Goal: Task Accomplishment & Management: Use online tool/utility

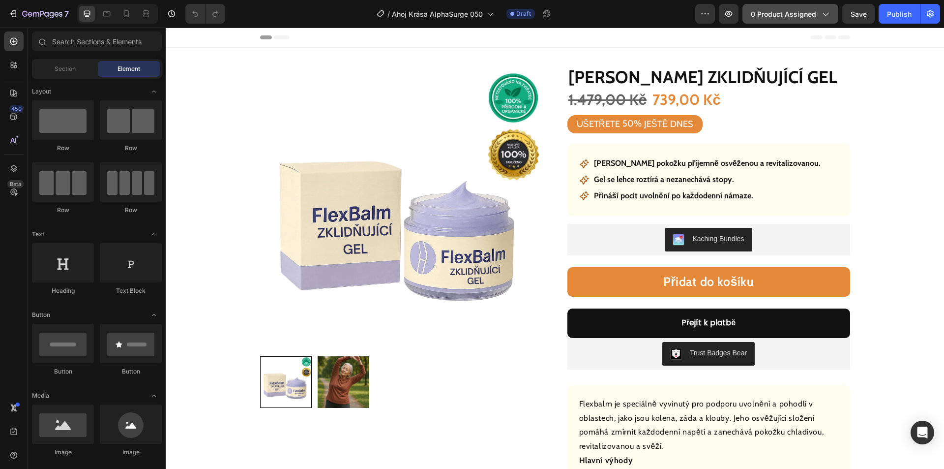
click at [769, 12] on span "0 product assigned" at bounding box center [783, 14] width 65 height 10
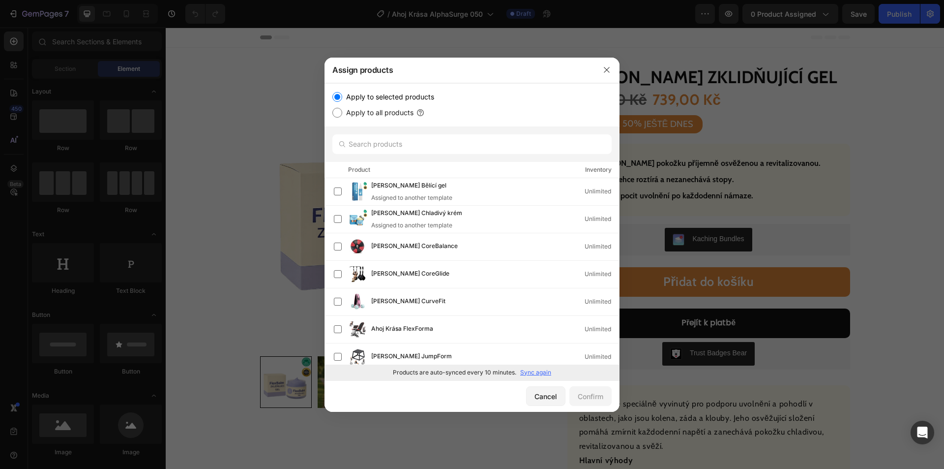
click at [540, 375] on p "Sync again" at bounding box center [535, 372] width 31 height 9
click at [410, 151] on input "text" at bounding box center [472, 144] width 279 height 20
paste input "[PERSON_NAME] revitalizační olej"
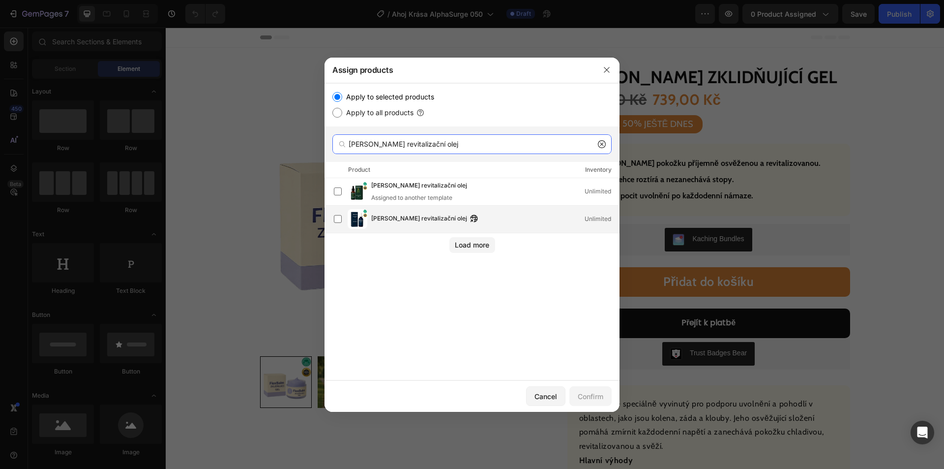
type input "[PERSON_NAME] revitalizační olej"
click at [400, 222] on span "[PERSON_NAME] revitalizační olej" at bounding box center [419, 218] width 96 height 11
click at [596, 393] on div "Confirm" at bounding box center [591, 396] width 26 height 10
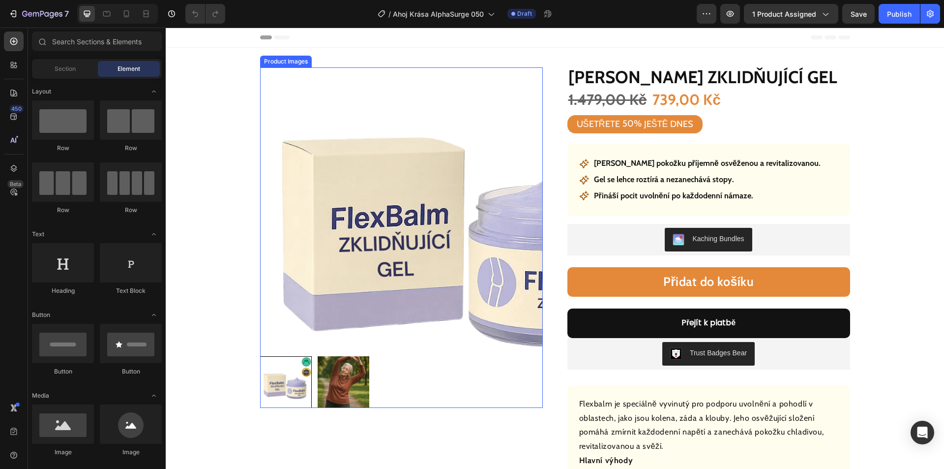
click at [275, 207] on img at bounding box center [401, 208] width 283 height 283
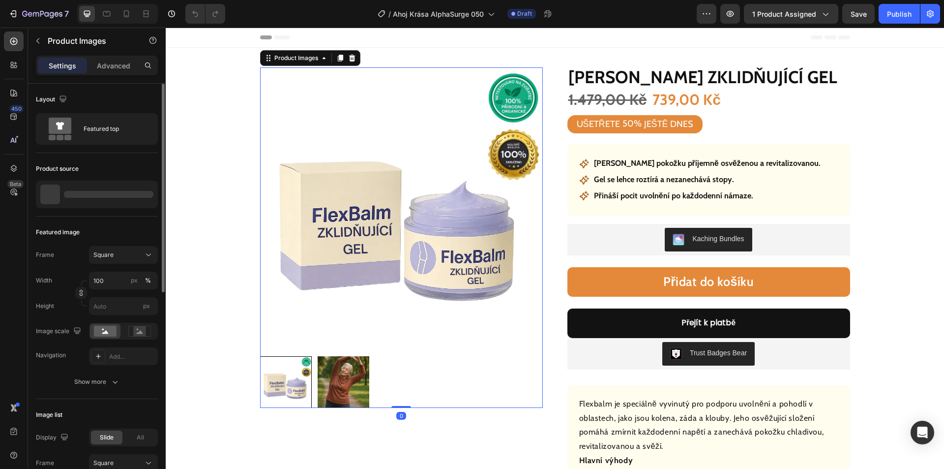
click at [75, 190] on div at bounding box center [97, 195] width 122 height 28
click at [108, 195] on p "[PERSON_NAME] zklidňující gel" at bounding box center [106, 194] width 87 height 7
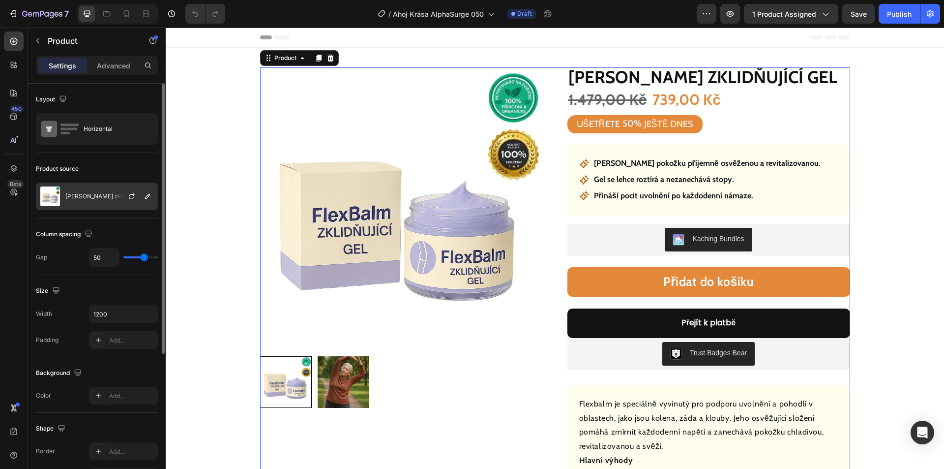
click at [97, 194] on p "[PERSON_NAME] zklidňující gel" at bounding box center [108, 196] width 87 height 7
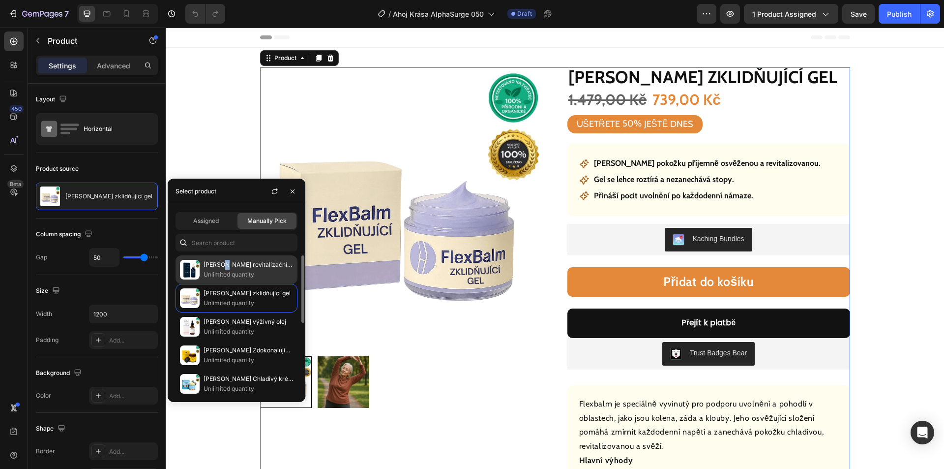
click at [223, 269] on p "[PERSON_NAME] revitalizační olej" at bounding box center [249, 265] width 90 height 10
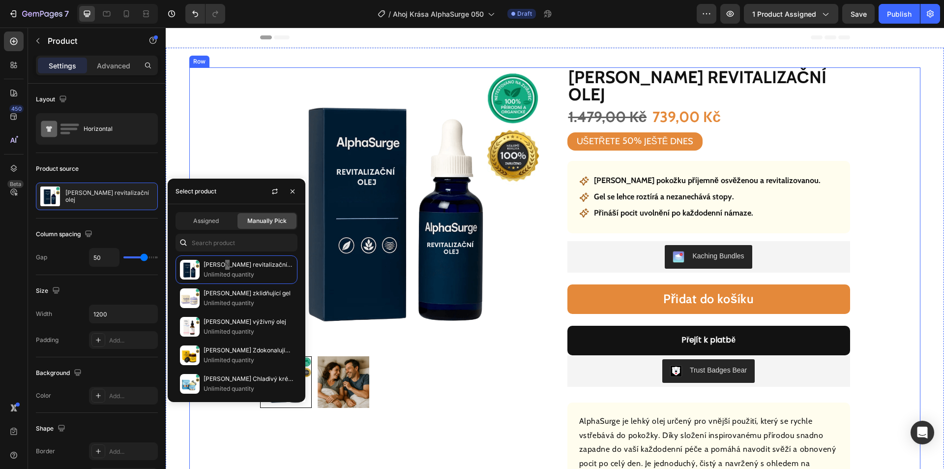
click at [891, 121] on div "Product Images Row Ahoj Krása revitalizační olej Product Title 1.479,00 Kč Prod…" at bounding box center [554, 359] width 731 height 584
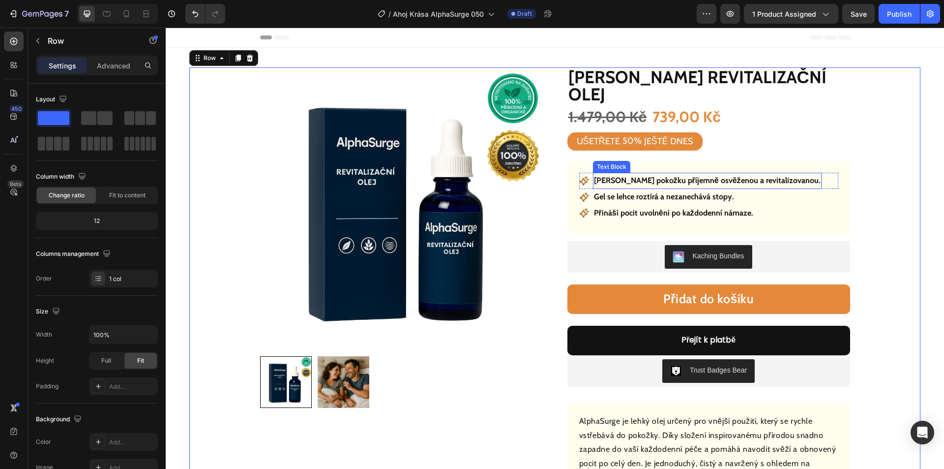
click at [643, 174] on p "[PERSON_NAME] pokožku příjemně osvěženou a revitalizovanou." at bounding box center [707, 181] width 227 height 14
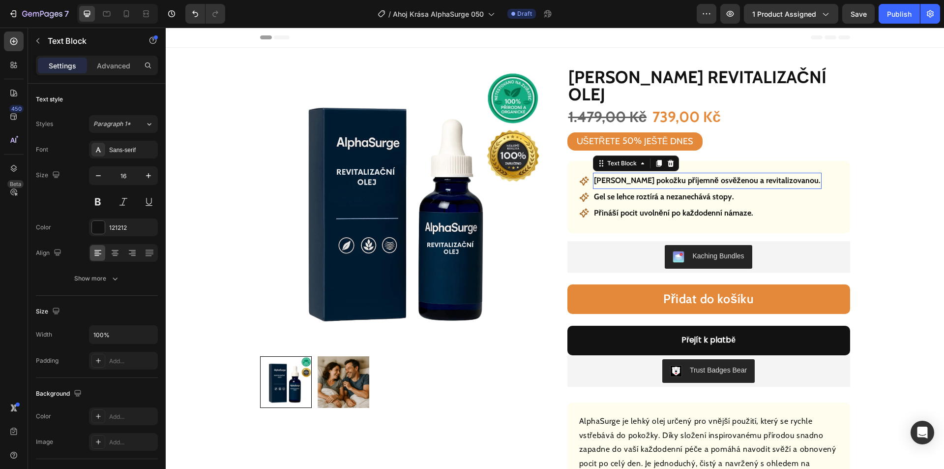
click at [650, 174] on p "[PERSON_NAME] pokožku příjemně osvěženou a revitalizovanou." at bounding box center [707, 181] width 227 height 14
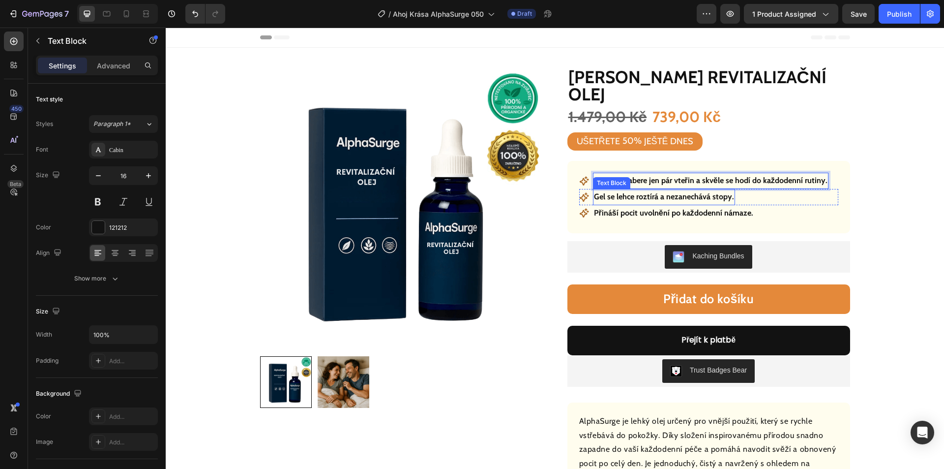
click at [667, 190] on p "Gel se lehce roztírá a nezanechává stopy." at bounding box center [664, 197] width 140 height 14
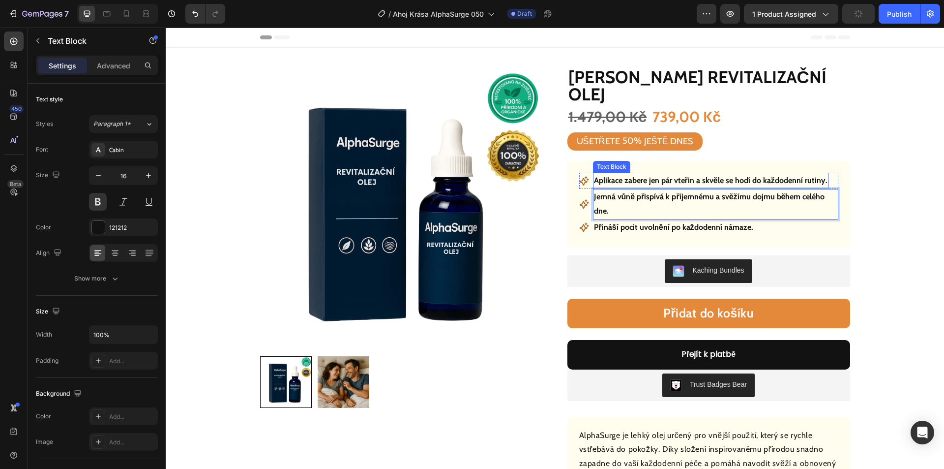
click at [766, 174] on p "Aplikace zabere jen pár vteřin a skvěle se hodí do každodenní rutiny." at bounding box center [711, 181] width 234 height 14
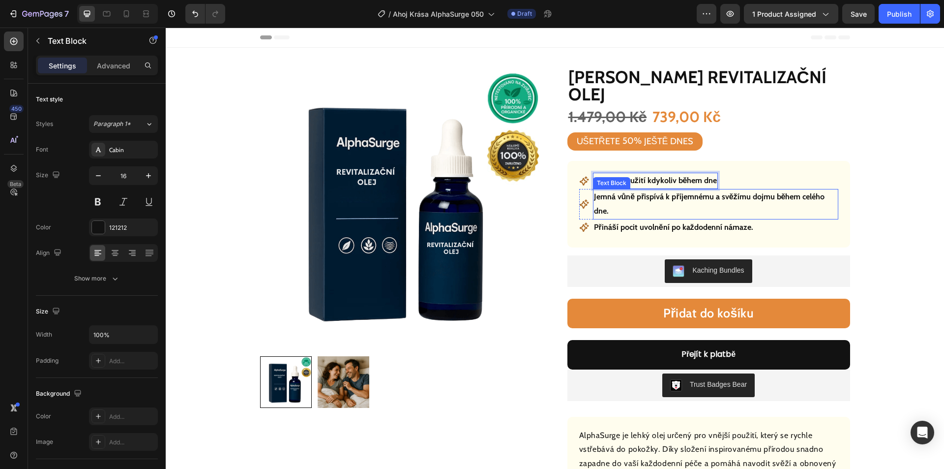
click at [669, 190] on p "Jemná vůně přispívá k příjemnému a svěžímu dojmu během celého dne." at bounding box center [715, 204] width 243 height 29
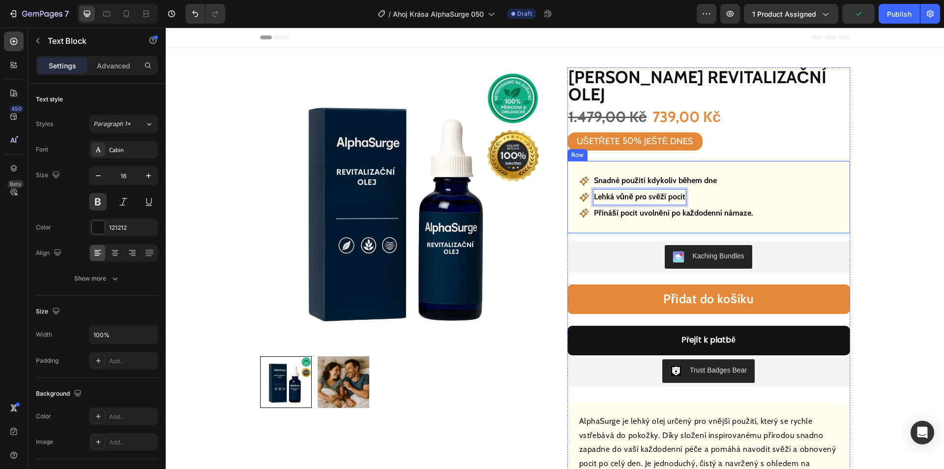
click at [703, 206] on p "Přináší pocit uvolnění po každodenní námaze." at bounding box center [673, 213] width 159 height 14
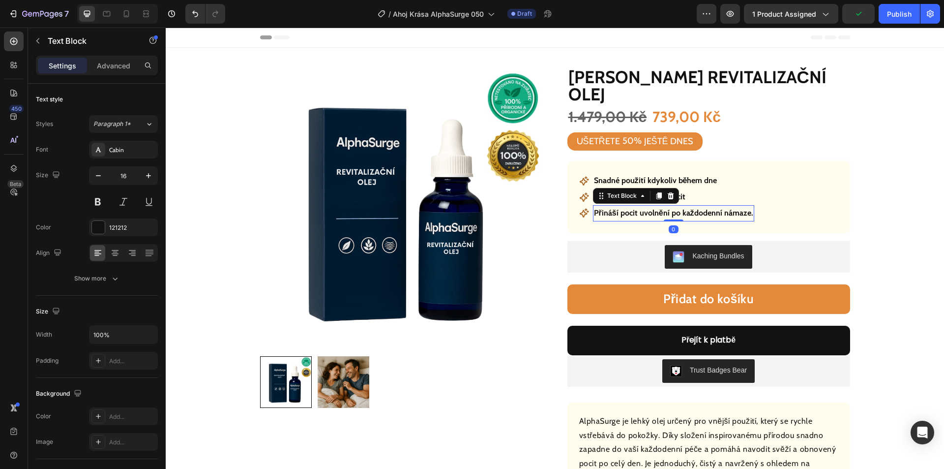
click at [708, 206] on p "Přináší pocit uvolnění po každodenní námaze." at bounding box center [673, 213] width 159 height 14
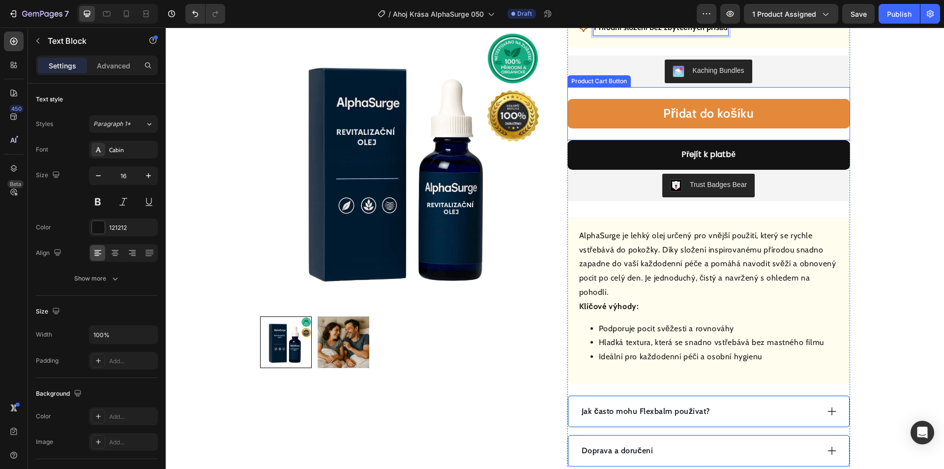
scroll to position [295, 0]
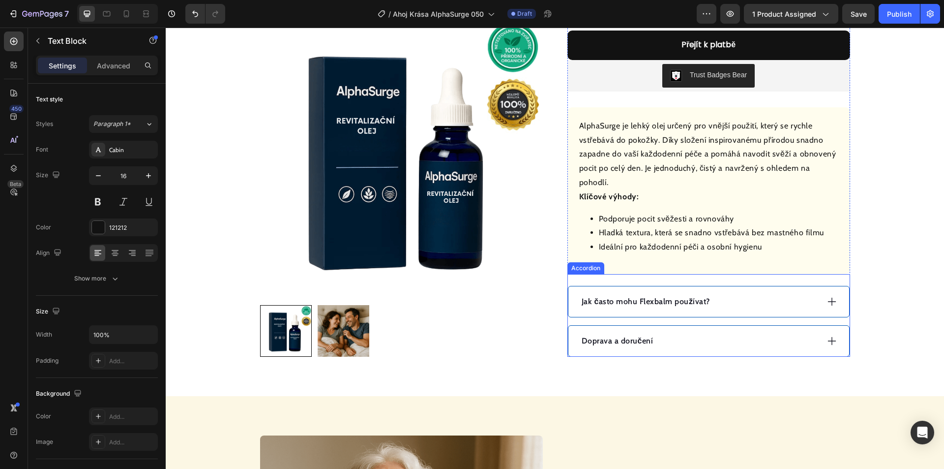
click at [827, 296] on icon at bounding box center [832, 301] width 11 height 11
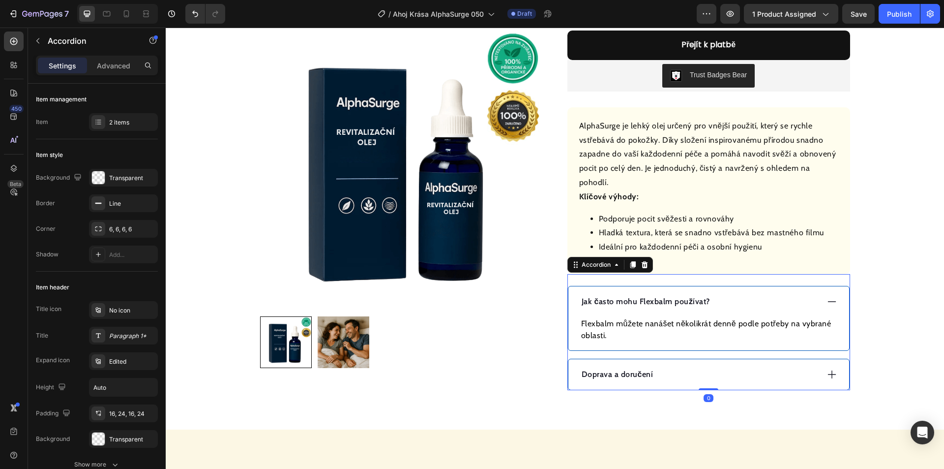
click at [658, 296] on p "Jak často mohu Flexbalm používat?" at bounding box center [646, 302] width 128 height 12
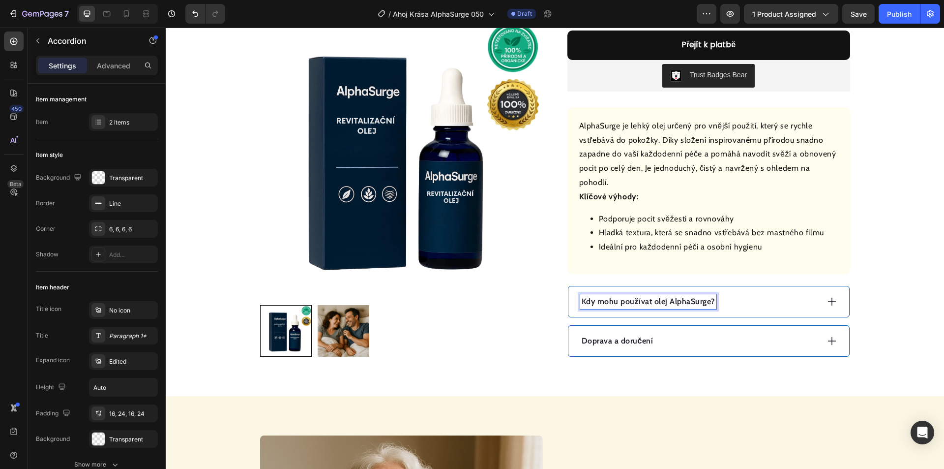
click at [747, 286] on div "Kdy mohu používat olej AlphaSurge?" at bounding box center [709, 301] width 281 height 30
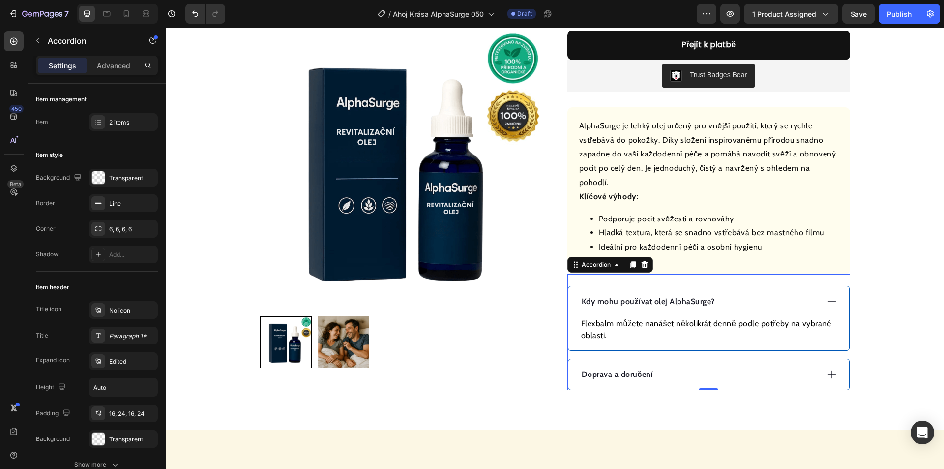
click at [631, 325] on div "Flexbalm můžete nanášet několikrát denně podle potřeby na vybrané oblasti. Text…" at bounding box center [709, 333] width 281 height 33
click at [632, 318] on p "Flexbalm můžete nanášet několikrát denně podle potřeby na vybrané oblasti." at bounding box center [708, 330] width 255 height 24
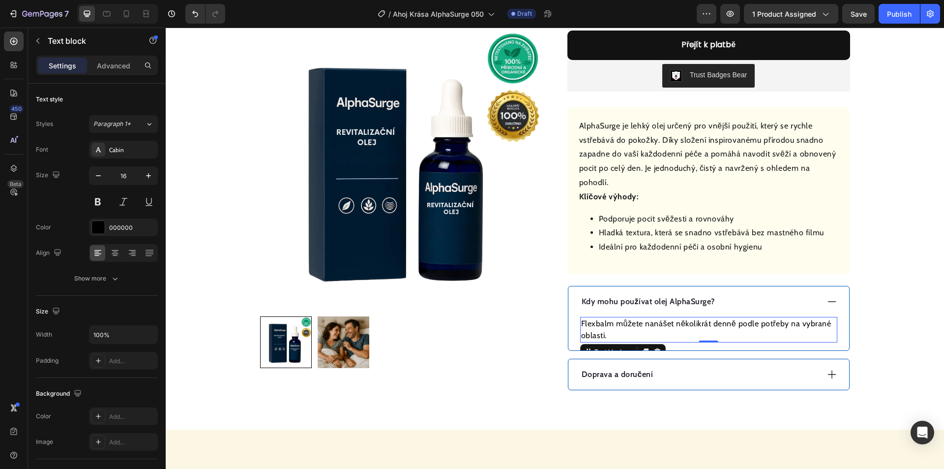
click at [610, 318] on p "Flexbalm můžete nanášet několikrát denně podle potřeby na vybrané oblasti." at bounding box center [708, 330] width 255 height 24
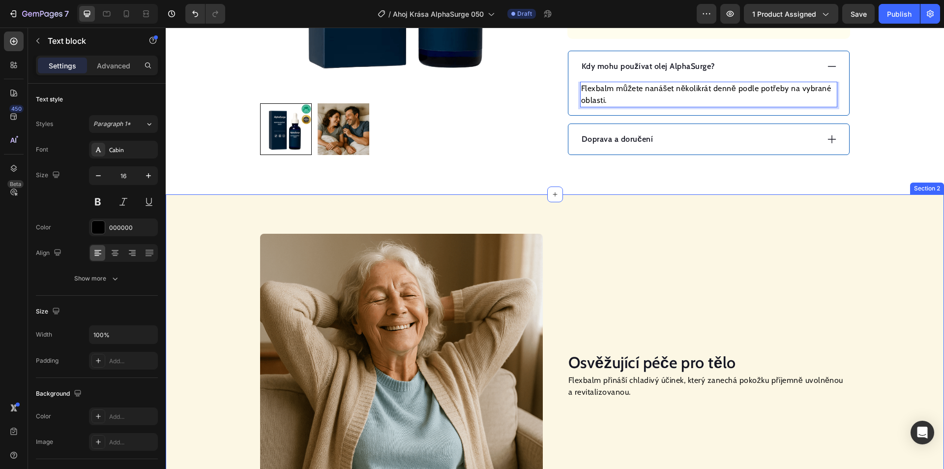
scroll to position [541, 0]
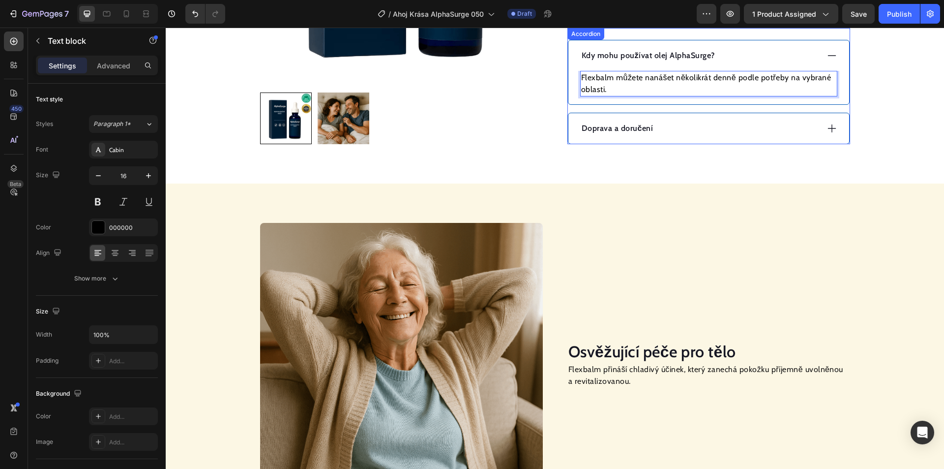
click at [747, 121] on div "Doprava a doručení" at bounding box center [699, 128] width 239 height 15
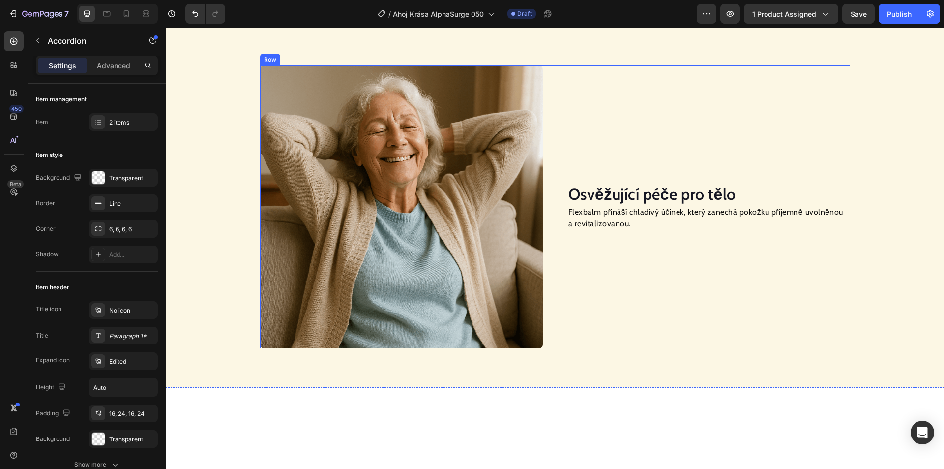
scroll to position [689, 0]
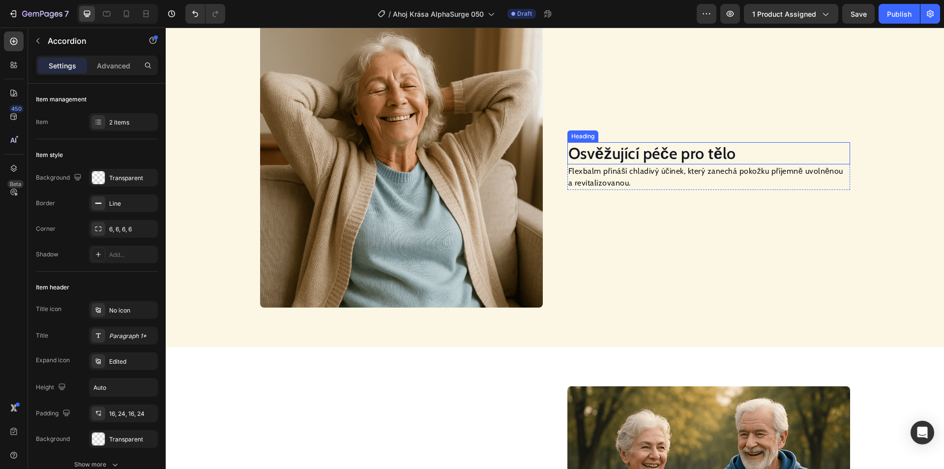
click at [627, 152] on h2 "Osvěžující péče pro tělo" at bounding box center [709, 153] width 283 height 23
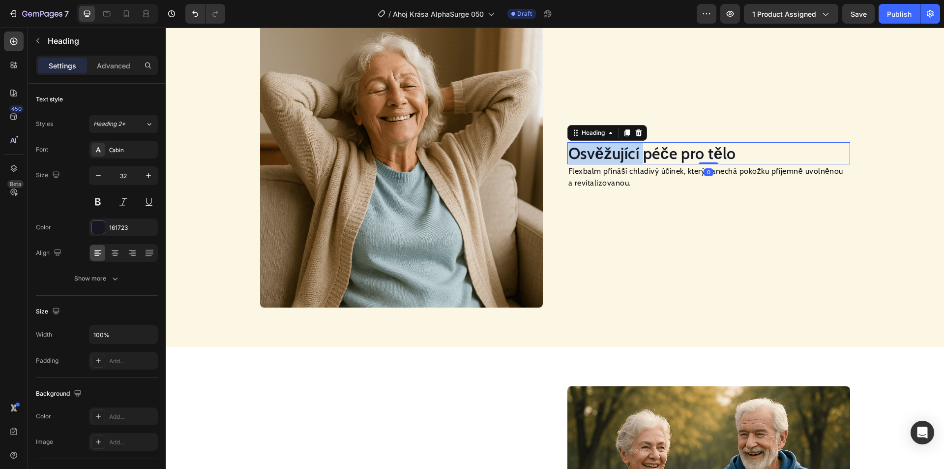
click at [627, 152] on h2 "Osvěžující péče pro tělo" at bounding box center [709, 153] width 283 height 23
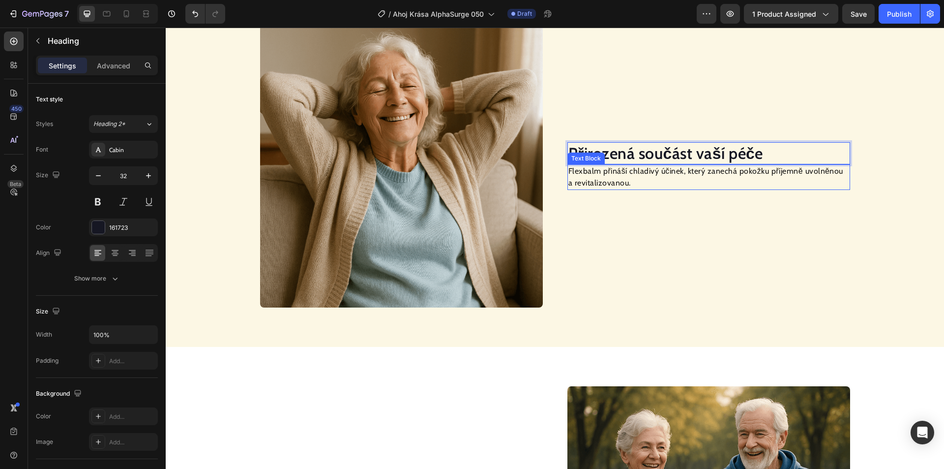
click at [602, 175] on p "Flexbalm přináší chladivý účinek, který zanechá pokožku příjemně uvolněnou a re…" at bounding box center [709, 177] width 281 height 24
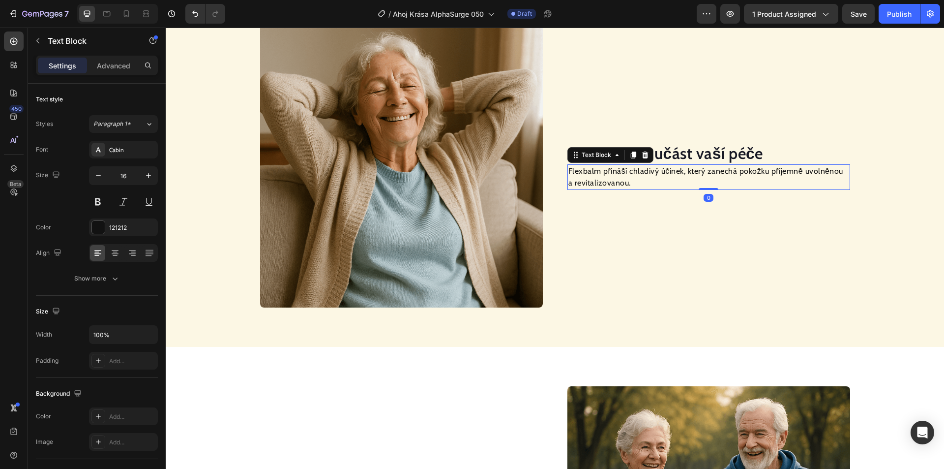
click at [596, 176] on p "Flexbalm přináší chladivý účinek, který zanechá pokožku příjemně uvolněnou a re…" at bounding box center [709, 177] width 281 height 24
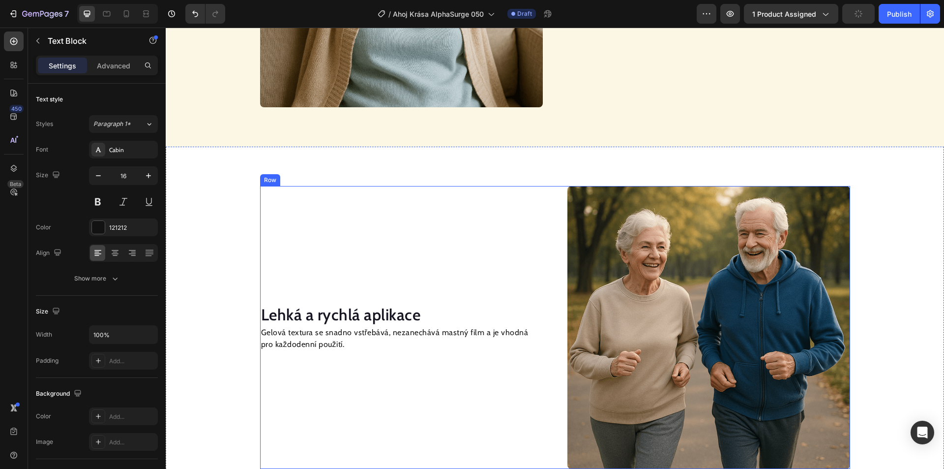
scroll to position [1033, 0]
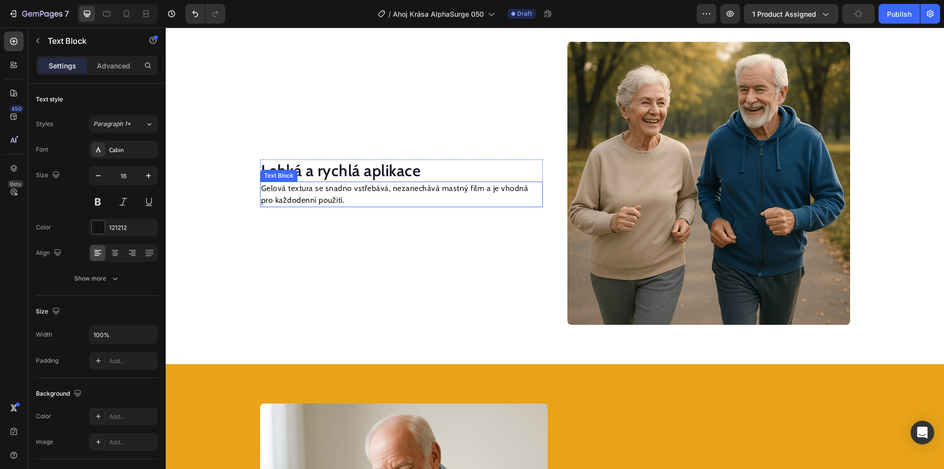
click at [387, 179] on h2 "Lehká a rychlá aplikace" at bounding box center [401, 170] width 283 height 23
click at [386, 171] on h2 "Lehká a rychlá aplikace" at bounding box center [401, 170] width 283 height 23
click at [386, 171] on p "Lehká a rychlá aplikace" at bounding box center [401, 170] width 281 height 21
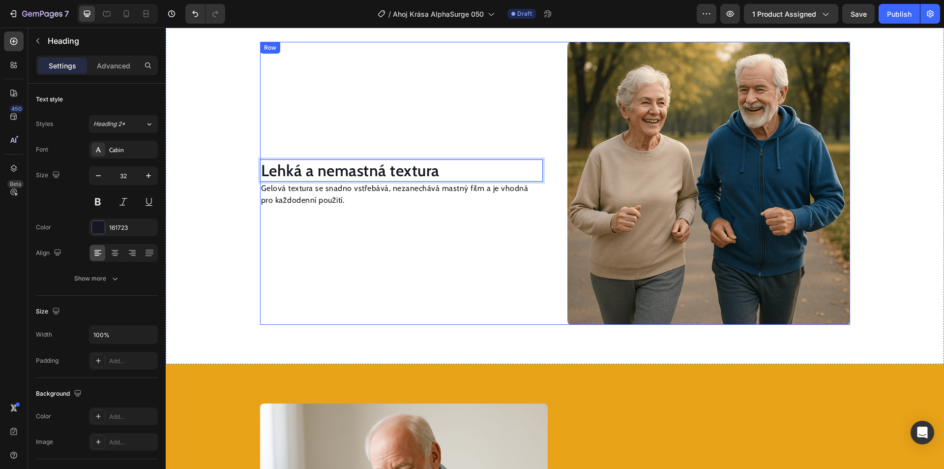
click at [314, 194] on p "Gelová textura se snadno vstřebává, nezanechává mastný film a je vhodná pro kaž…" at bounding box center [401, 195] width 281 height 24
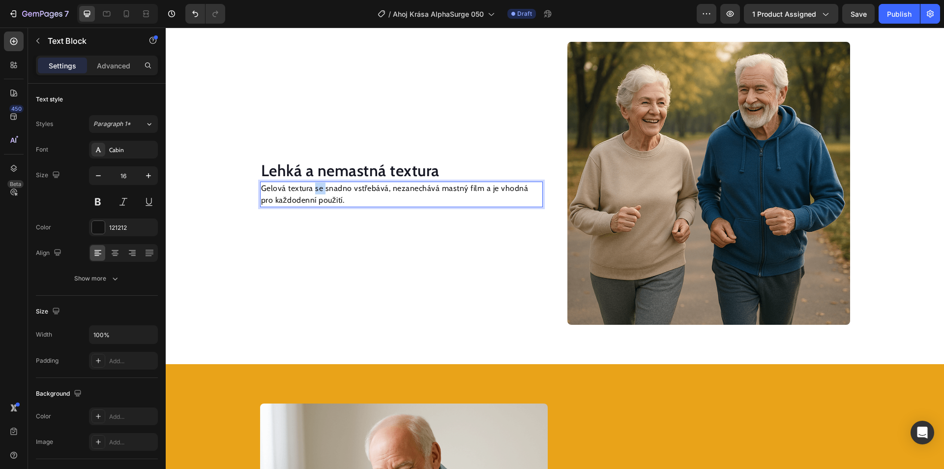
click at [314, 194] on p "Gelová textura se snadno vstřebává, nezanechává mastný film a je vhodná pro kaž…" at bounding box center [401, 195] width 281 height 24
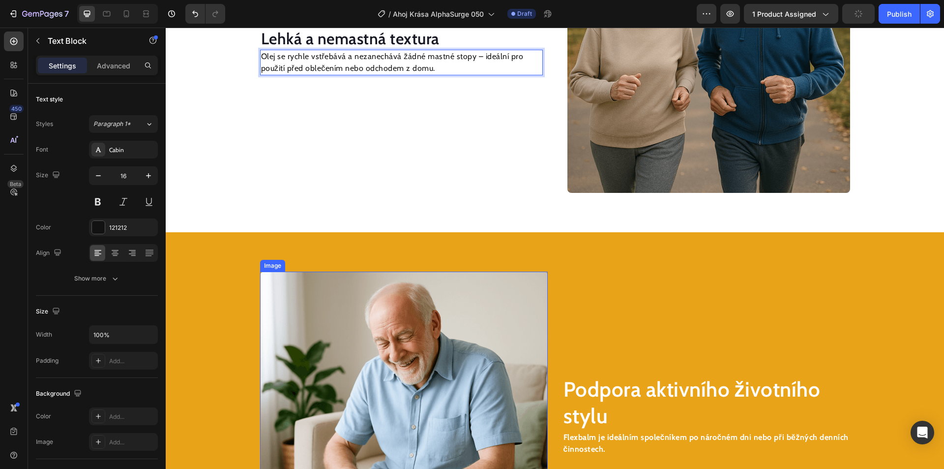
scroll to position [1279, 0]
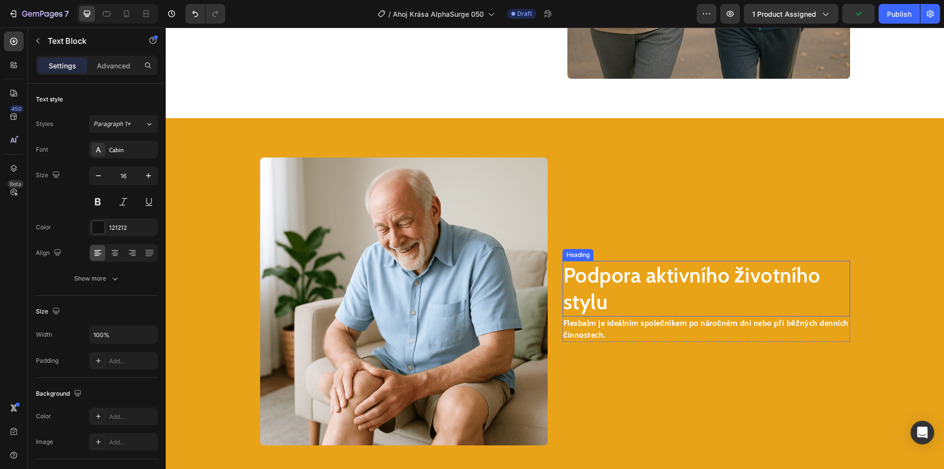
click at [618, 276] on h2 "Podpora aktivního životního stylu" at bounding box center [707, 289] width 288 height 56
click at [615, 275] on h2 "Podpora aktivního životního stylu" at bounding box center [707, 289] width 288 height 56
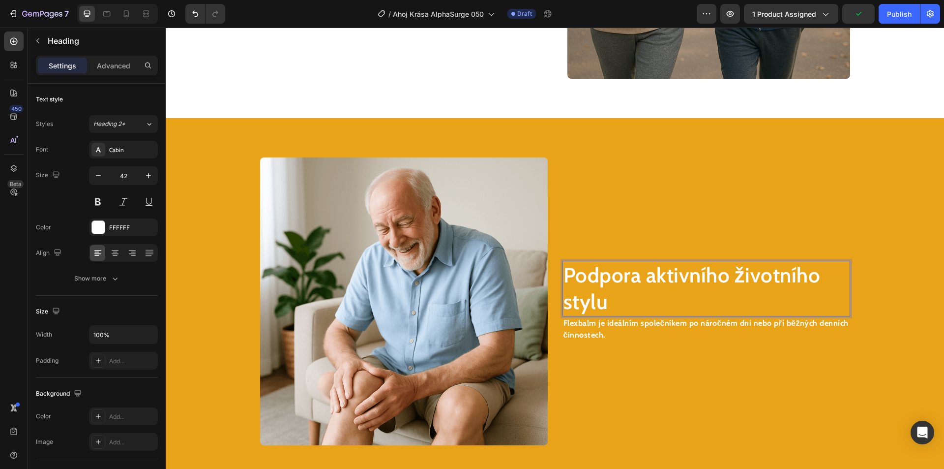
scroll to position [1292, 0]
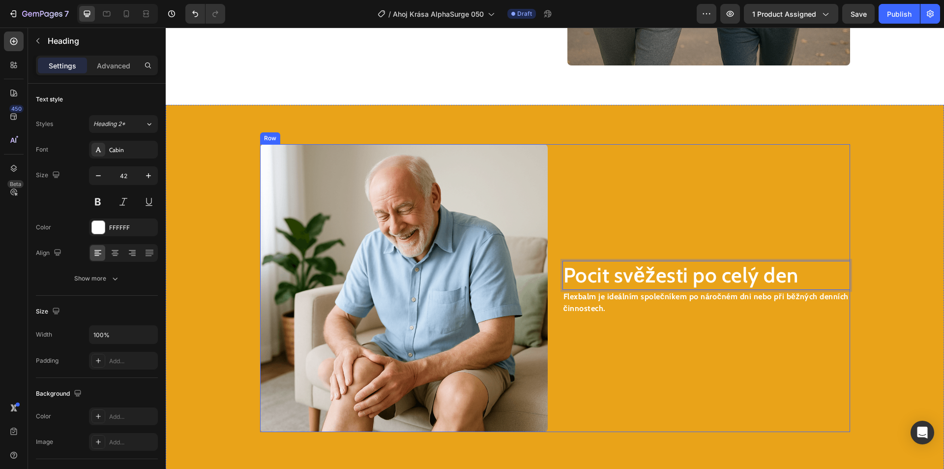
click at [584, 306] on strong "Flexbalm je ideálním společníkem po náročném dni nebo při běžných denních činno…" at bounding box center [706, 302] width 285 height 21
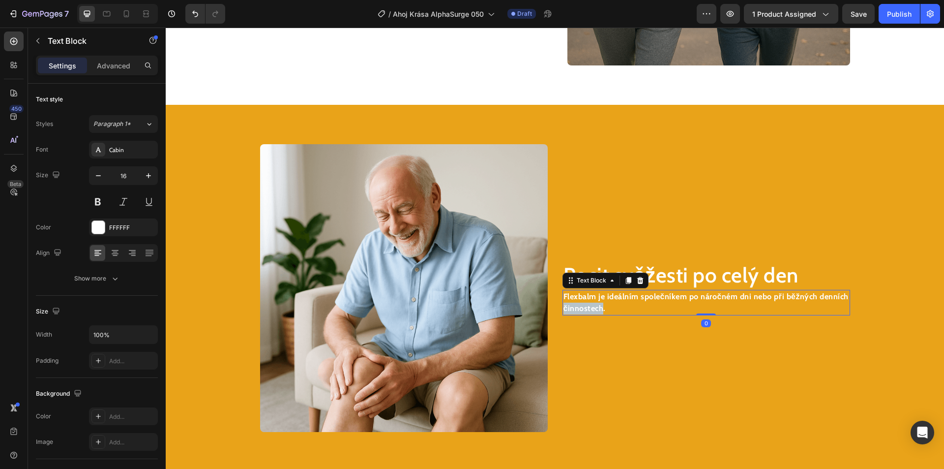
click at [584, 306] on strong "Flexbalm je ideálním společníkem po náročném dni nebo při běžných denních činno…" at bounding box center [706, 302] width 285 height 21
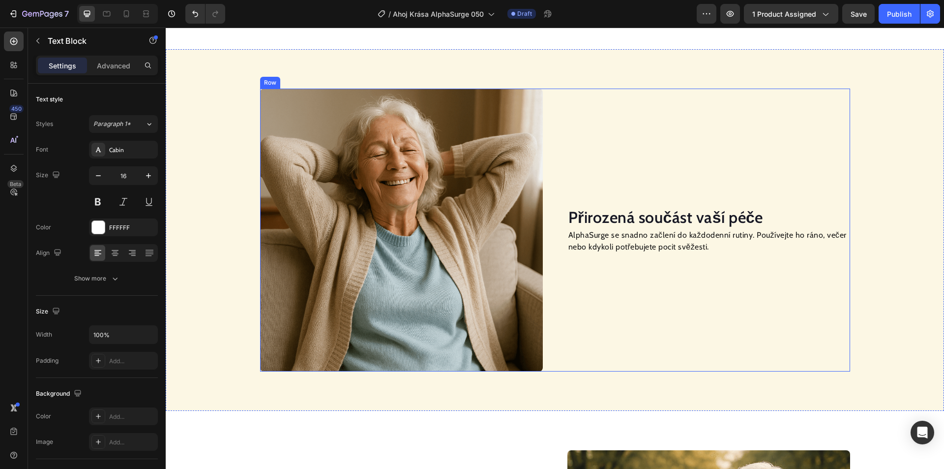
scroll to position [644, 0]
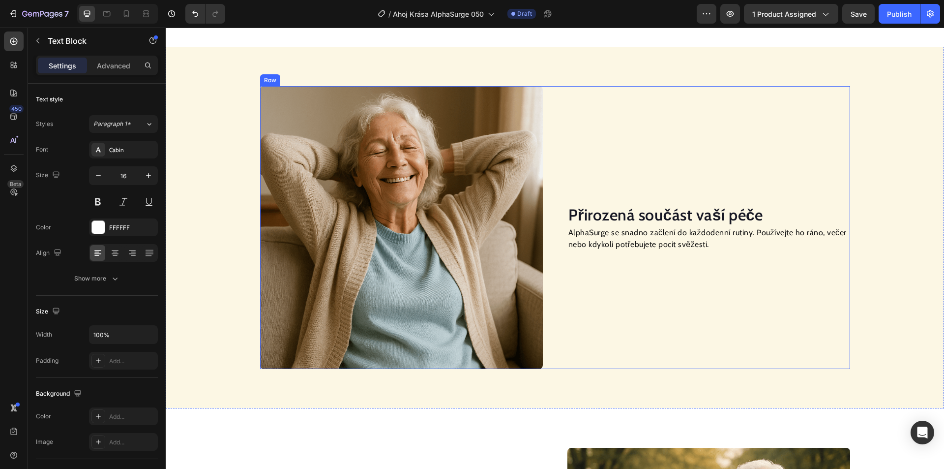
click at [444, 218] on img at bounding box center [401, 227] width 283 height 283
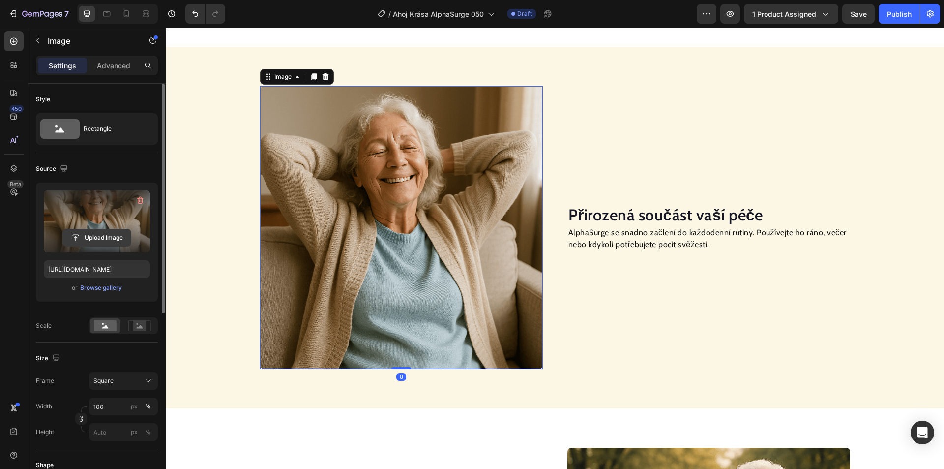
click at [119, 239] on input "file" at bounding box center [97, 237] width 68 height 17
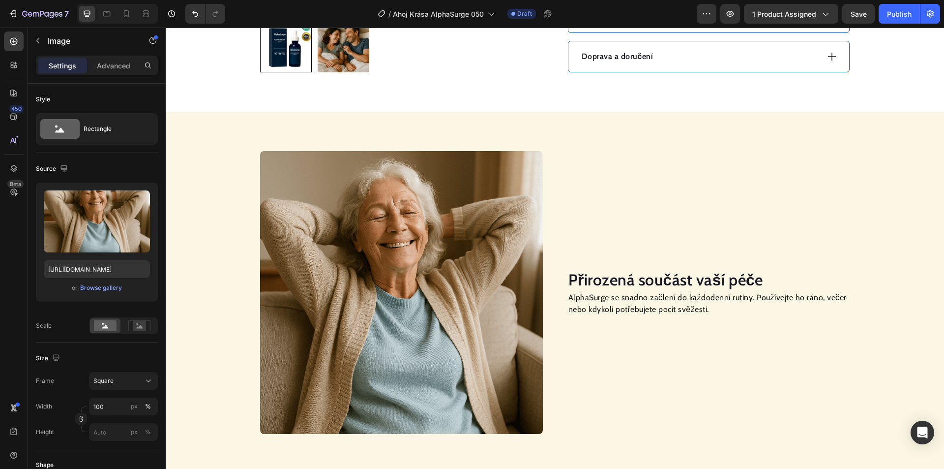
scroll to position [595, 0]
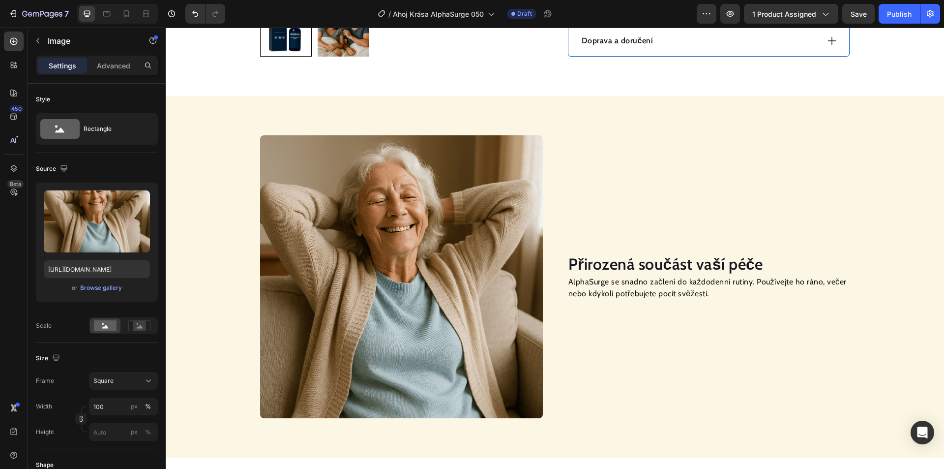
click at [392, 208] on img at bounding box center [401, 276] width 283 height 283
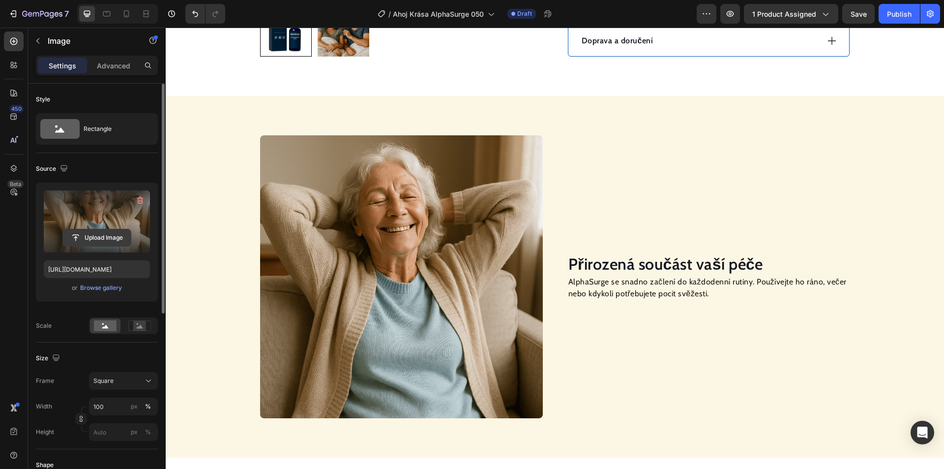
click at [111, 237] on input "file" at bounding box center [97, 237] width 68 height 17
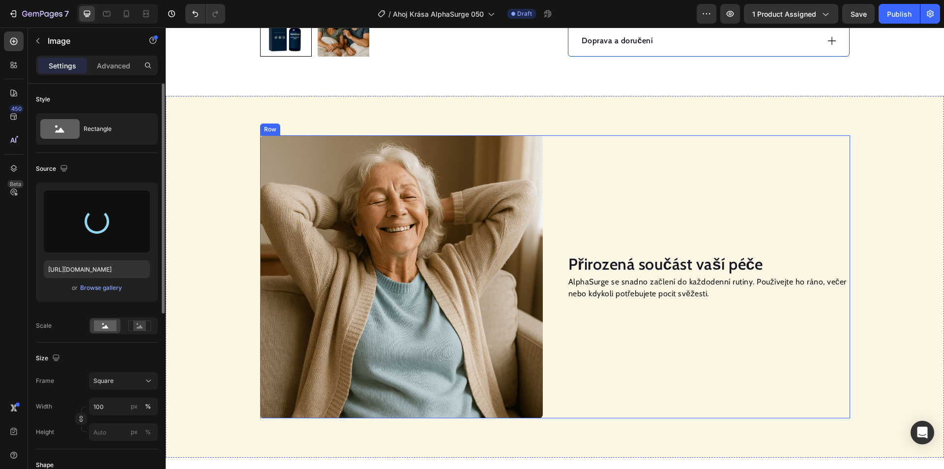
type input "[URL][DOMAIN_NAME]"
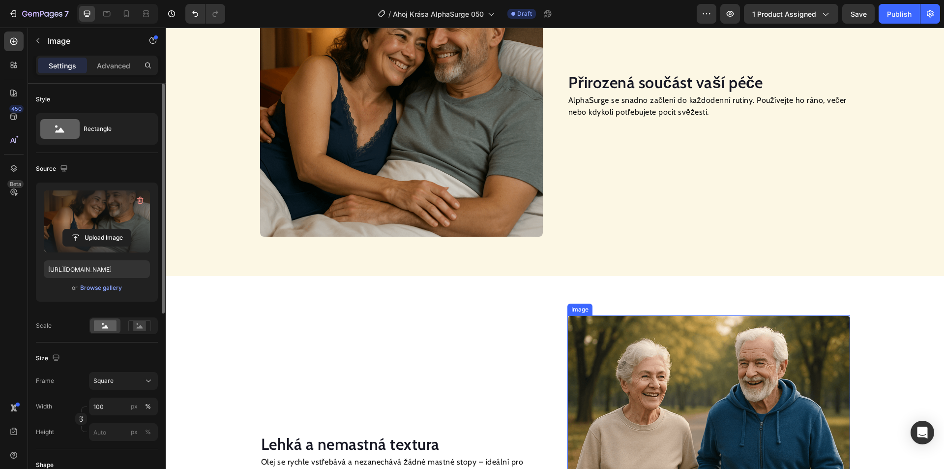
scroll to position [890, 0]
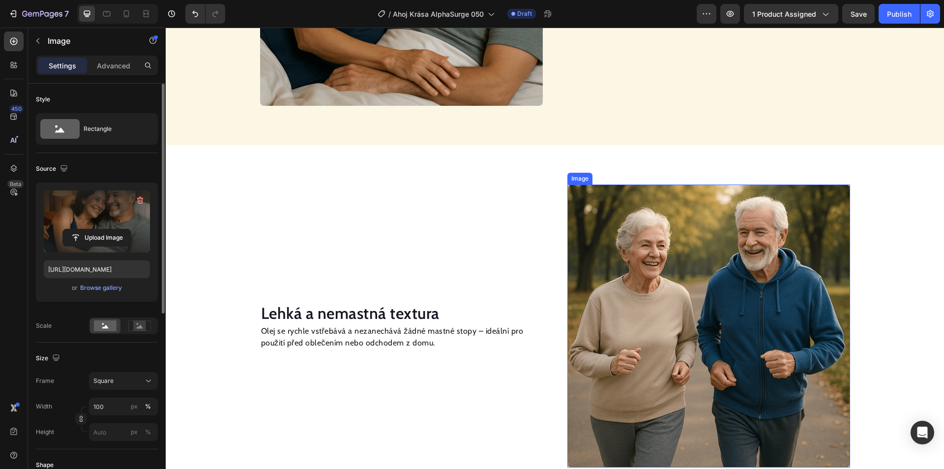
click at [688, 244] on img at bounding box center [709, 325] width 283 height 283
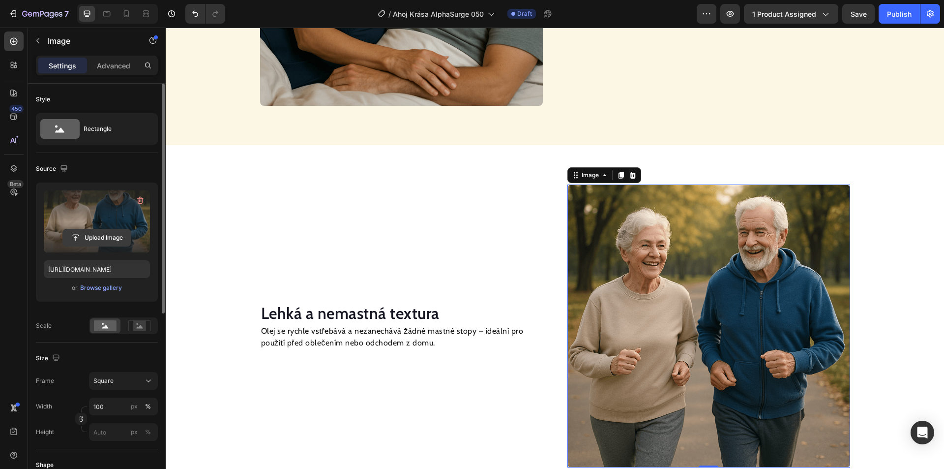
click at [91, 240] on input "file" at bounding box center [97, 237] width 68 height 17
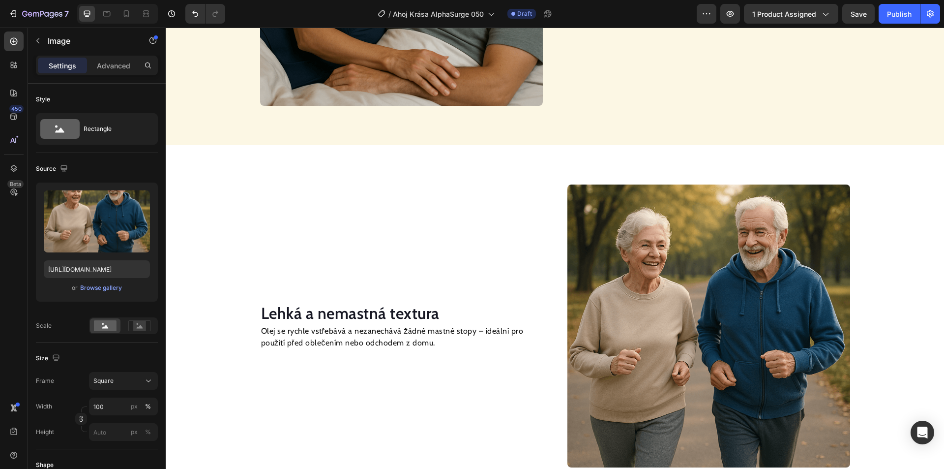
click at [716, 305] on img at bounding box center [709, 325] width 283 height 283
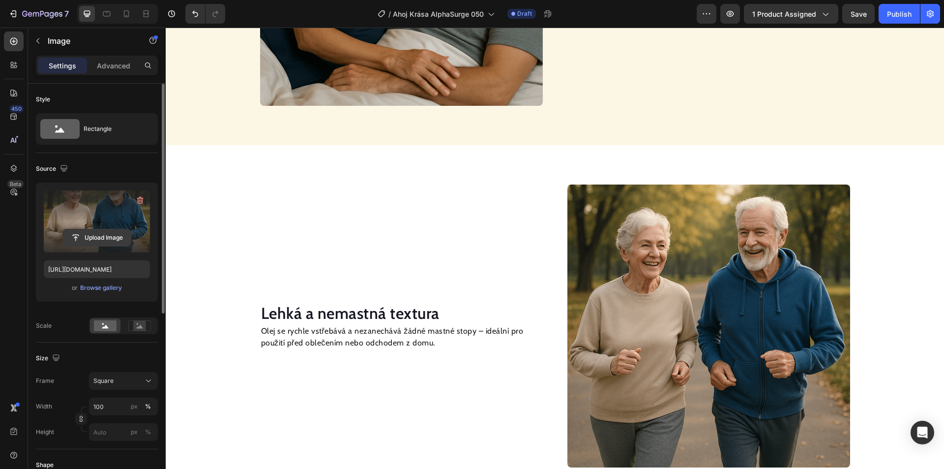
click at [113, 242] on input "file" at bounding box center [97, 237] width 68 height 17
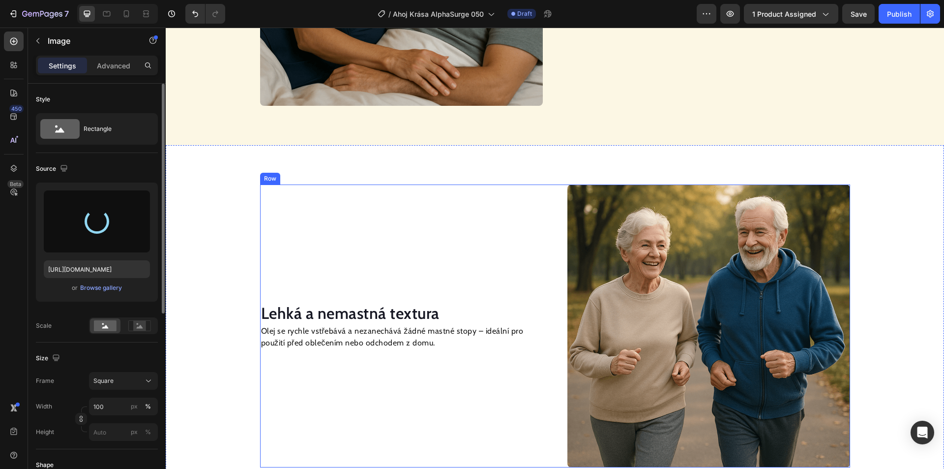
type input "[URL][DOMAIN_NAME]"
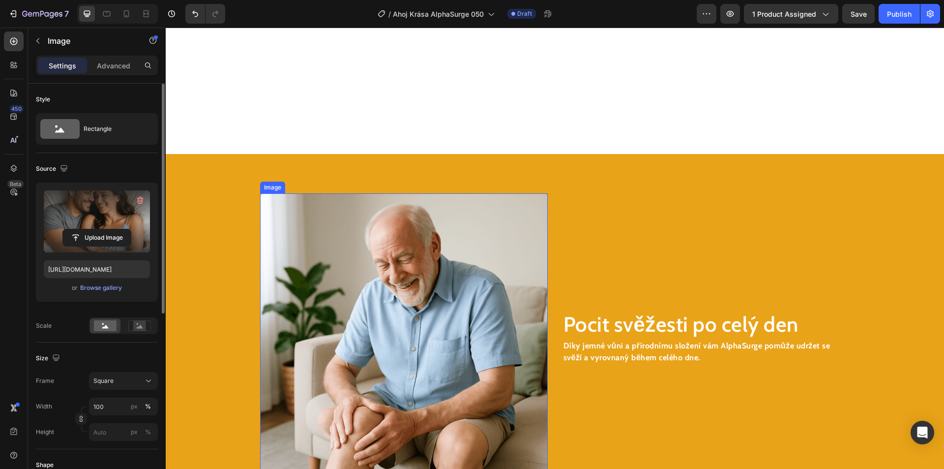
scroll to position [1382, 0]
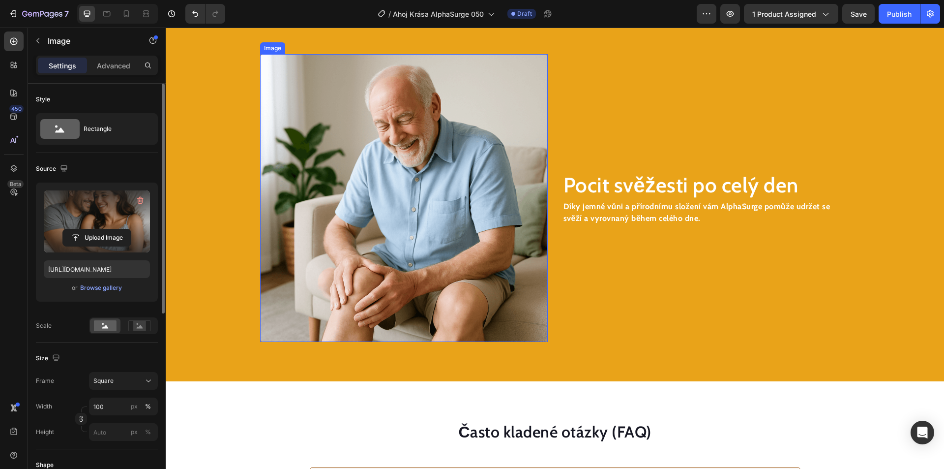
click at [445, 244] on img at bounding box center [404, 198] width 288 height 288
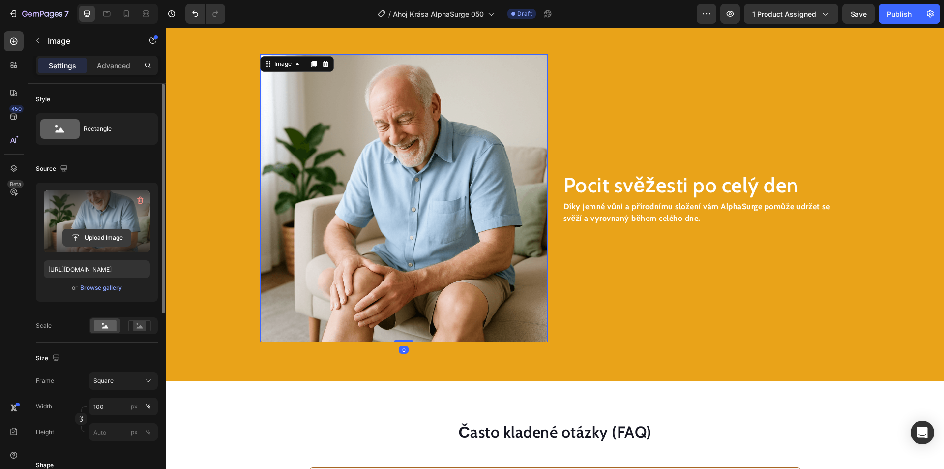
click at [103, 241] on input "file" at bounding box center [97, 237] width 68 height 17
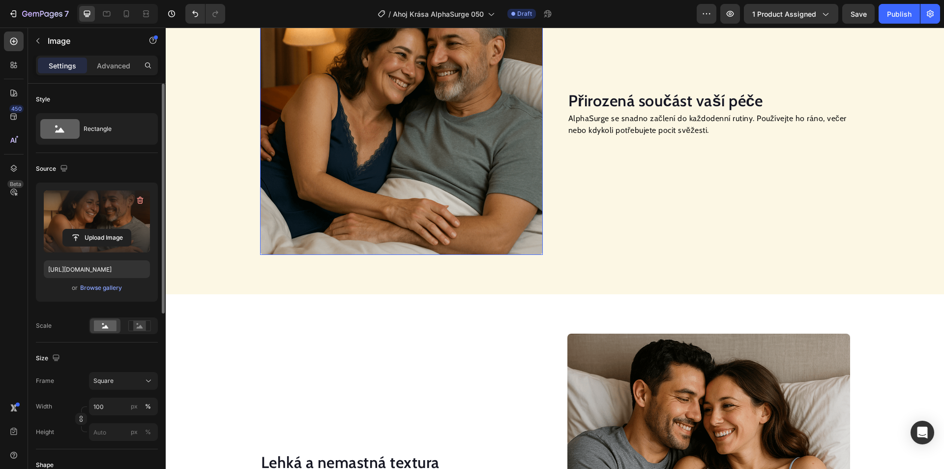
scroll to position [595, 0]
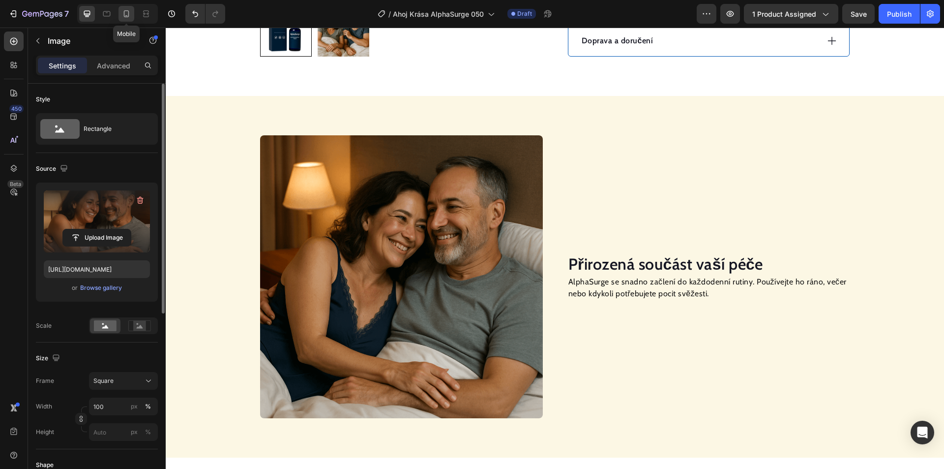
click at [126, 10] on icon at bounding box center [126, 13] width 5 height 7
type input "[URL][DOMAIN_NAME]"
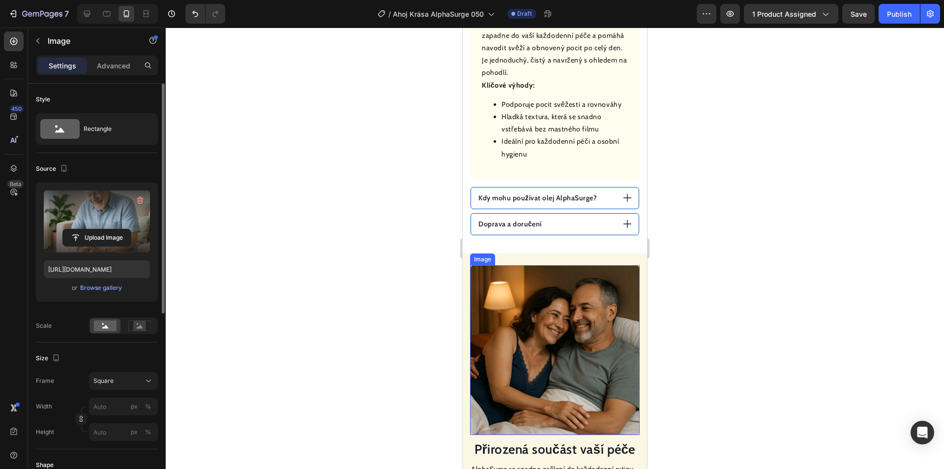
scroll to position [618, 0]
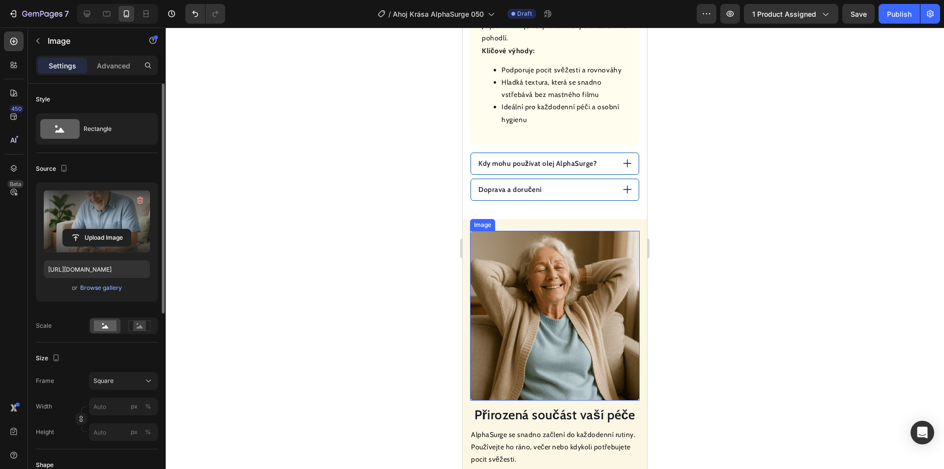
click at [521, 250] on img at bounding box center [555, 316] width 170 height 170
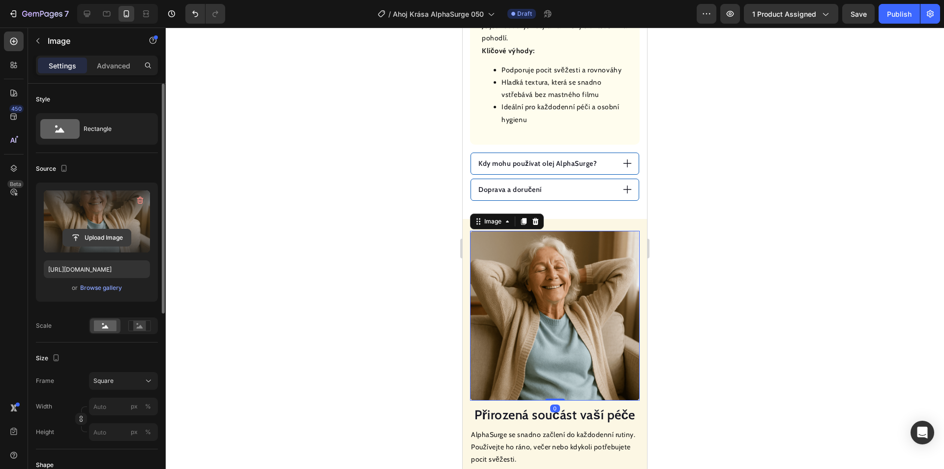
click at [89, 231] on input "file" at bounding box center [97, 237] width 68 height 17
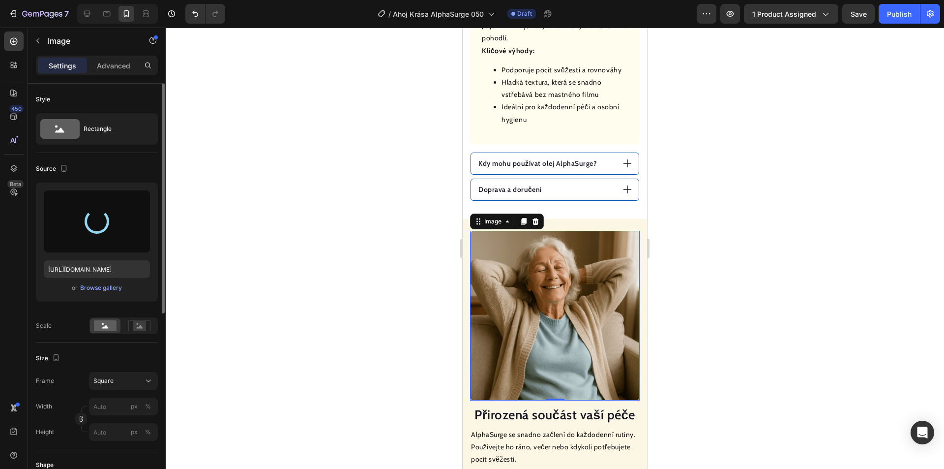
type input "[URL][DOMAIN_NAME]"
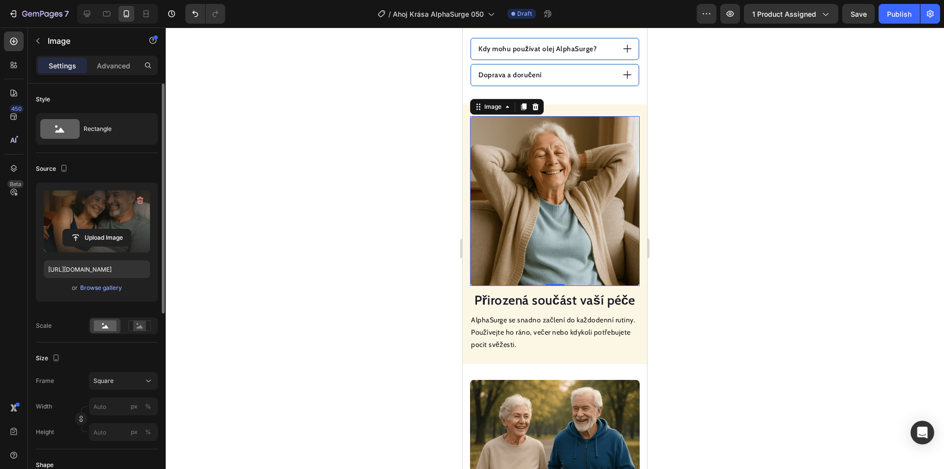
scroll to position [913, 0]
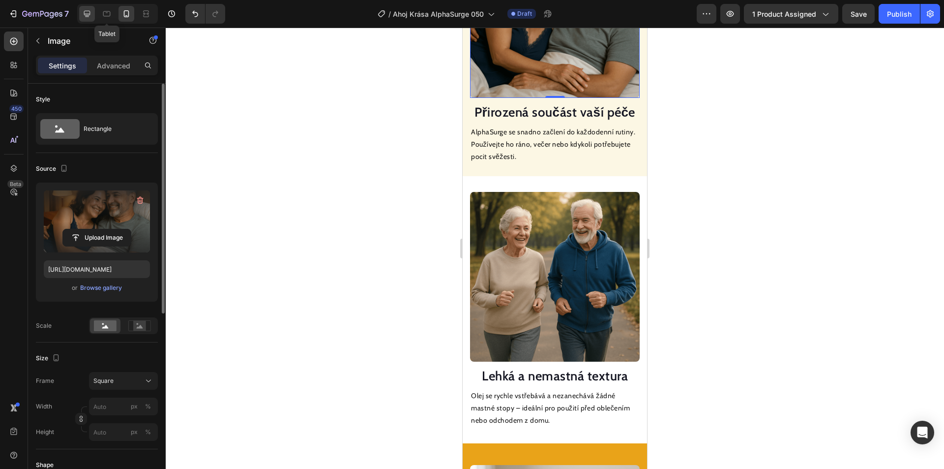
click at [91, 12] on icon at bounding box center [87, 14] width 10 height 10
type input "100"
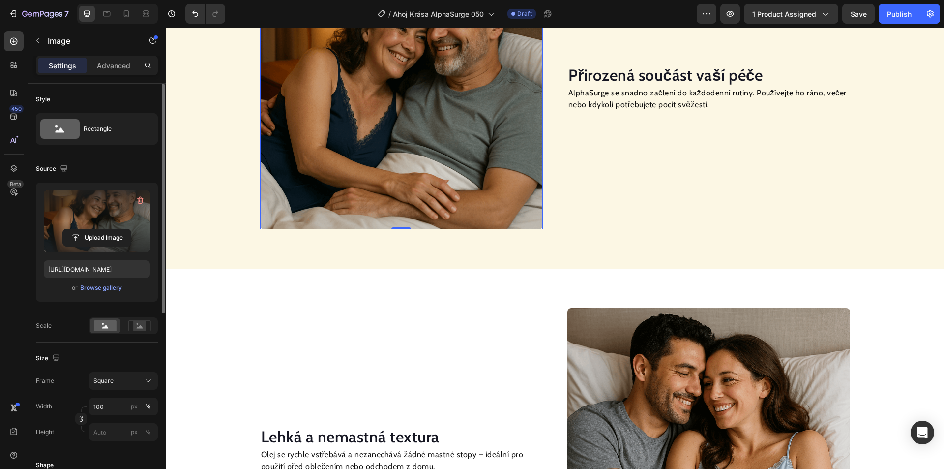
scroll to position [1047, 0]
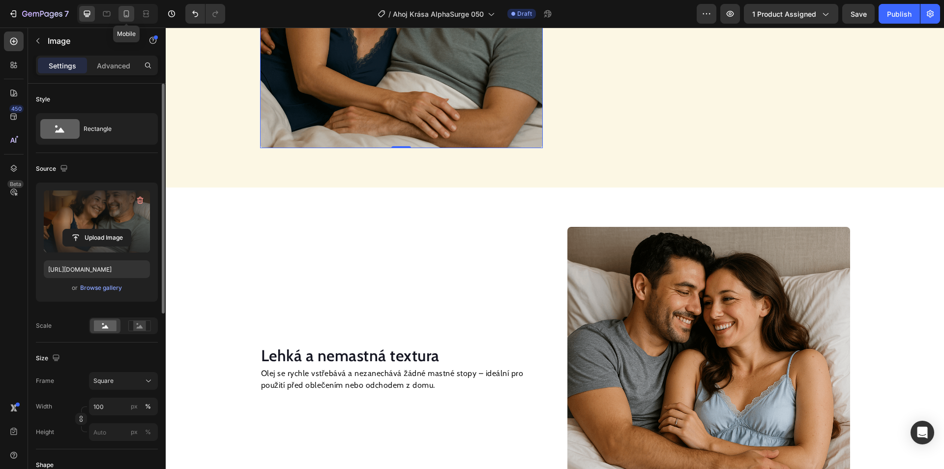
click at [124, 12] on icon at bounding box center [126, 13] width 5 height 7
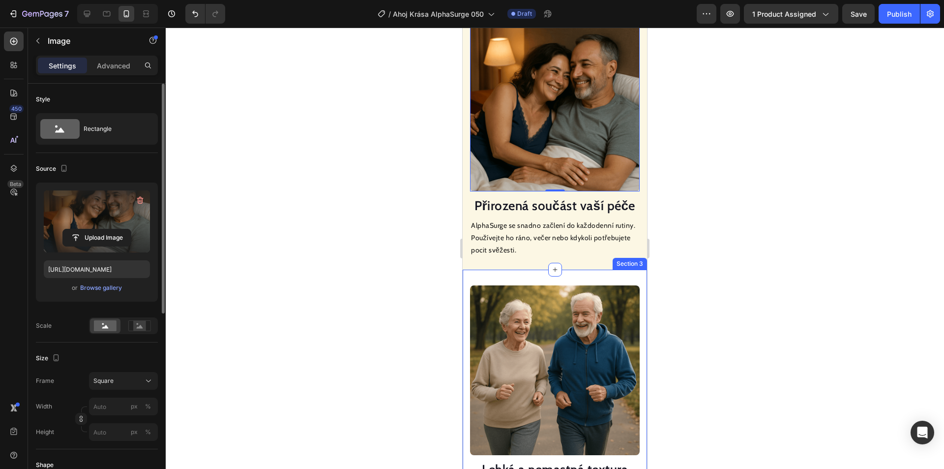
scroll to position [927, 0]
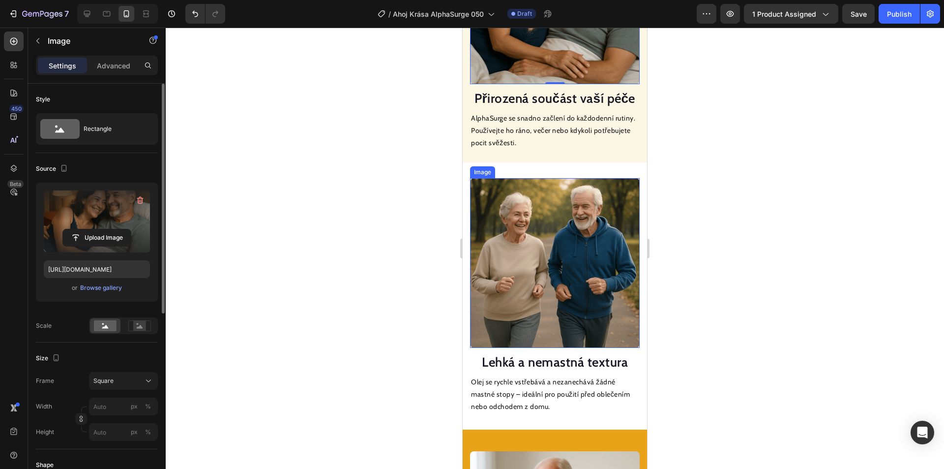
click at [548, 238] on img at bounding box center [555, 263] width 170 height 170
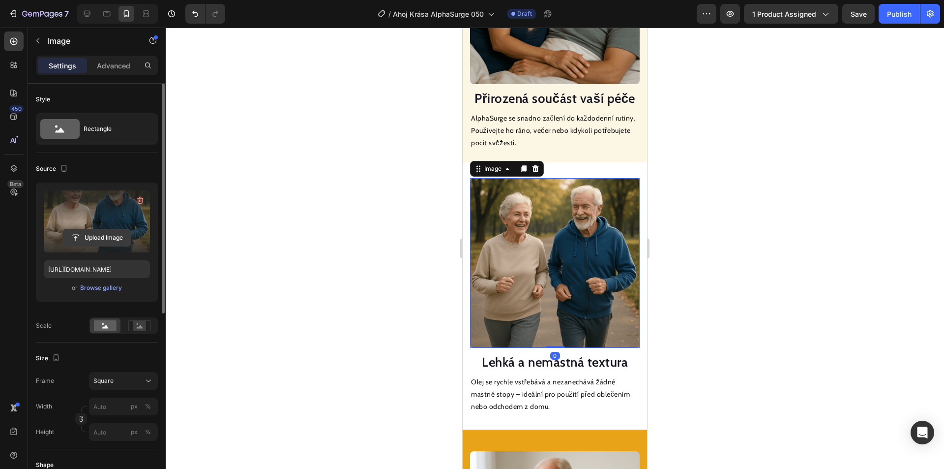
click at [95, 234] on input "file" at bounding box center [97, 237] width 68 height 17
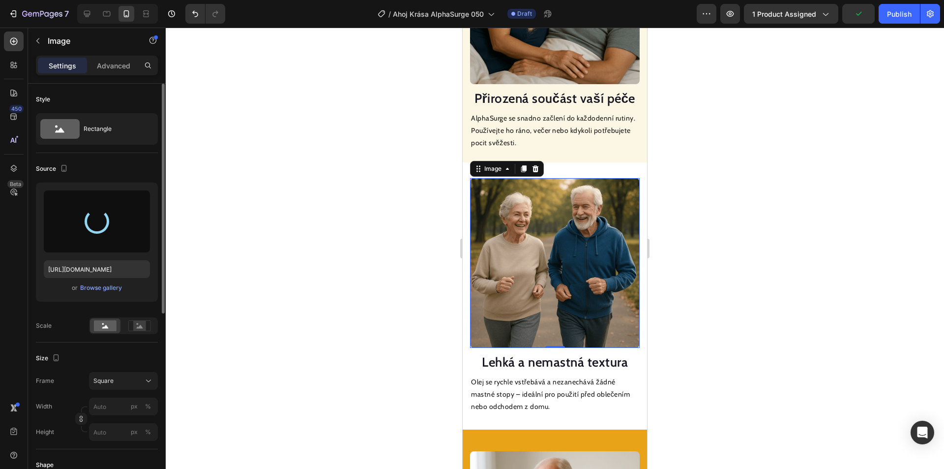
type input "[URL][DOMAIN_NAME]"
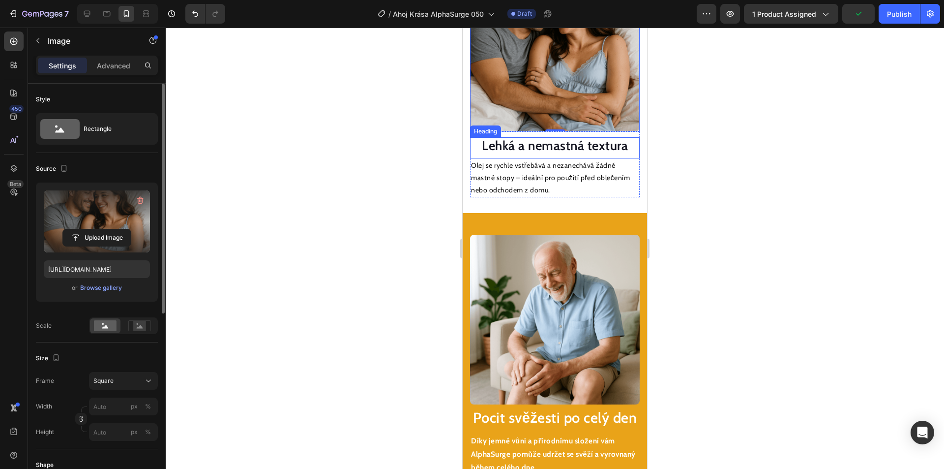
scroll to position [1222, 0]
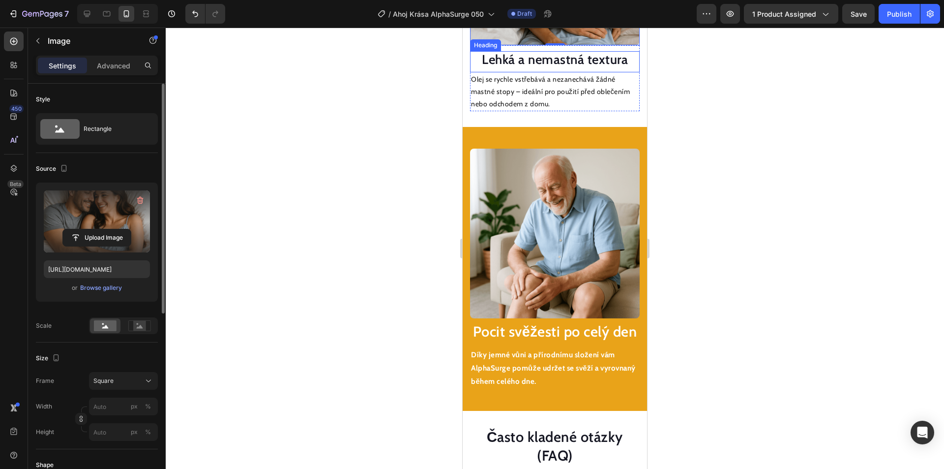
click at [520, 201] on img at bounding box center [555, 234] width 170 height 170
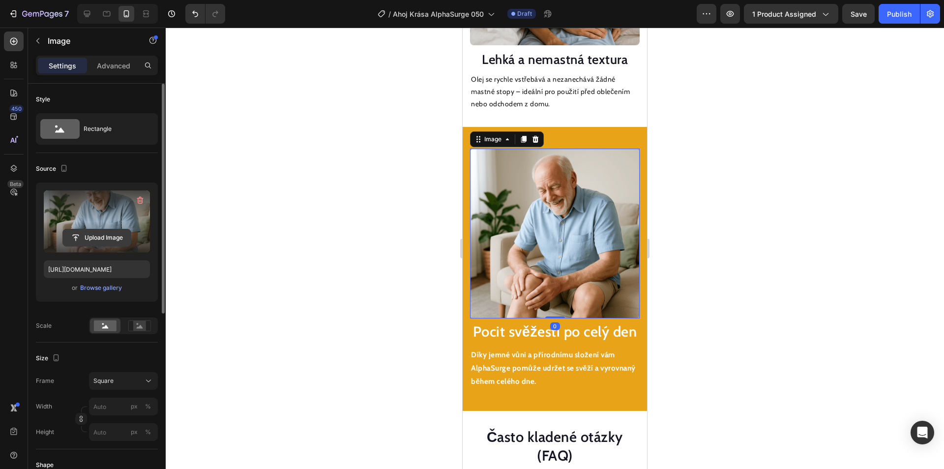
click at [104, 234] on input "file" at bounding box center [97, 237] width 68 height 17
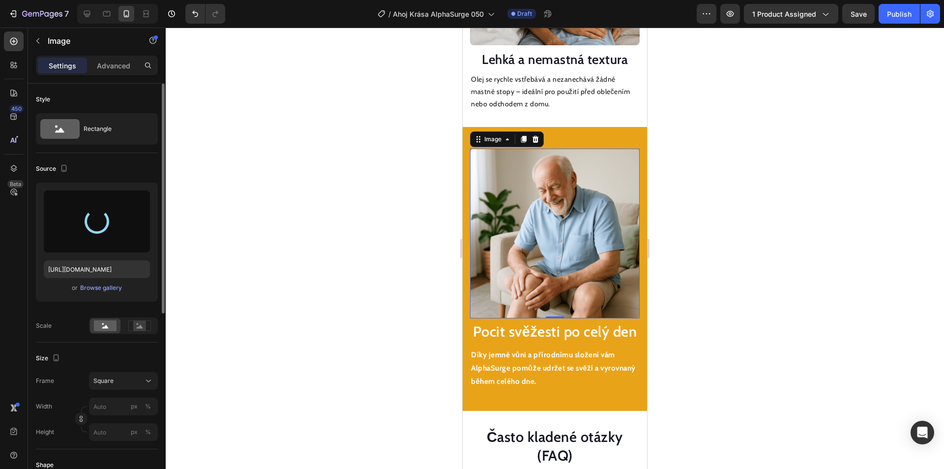
type input "[URL][DOMAIN_NAME]"
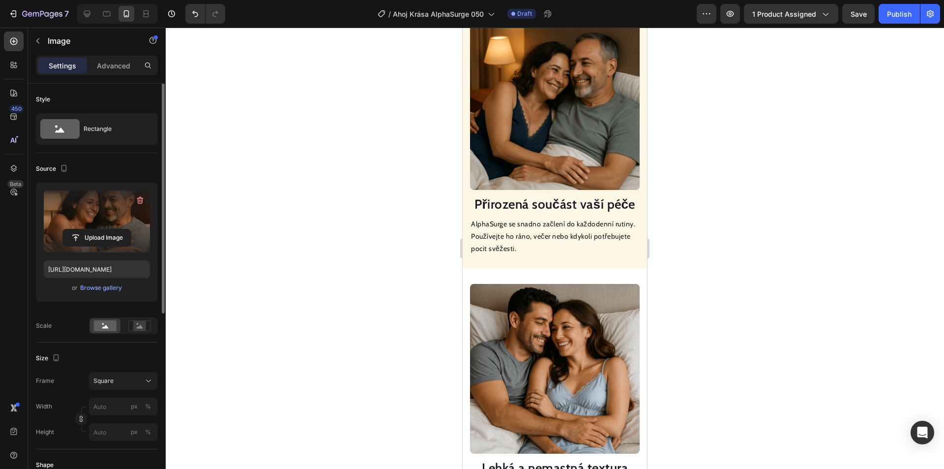
scroll to position [681, 0]
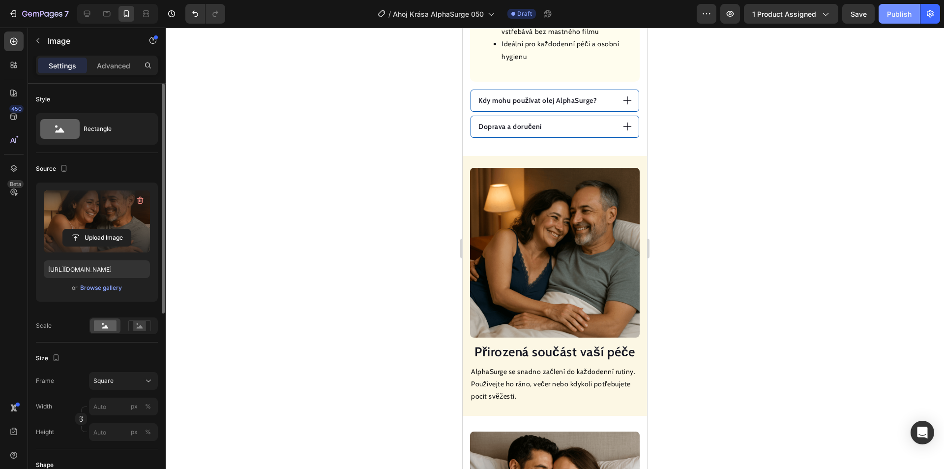
click at [897, 12] on div "Publish" at bounding box center [899, 14] width 25 height 10
